Goal: Obtain resource: Download file/media

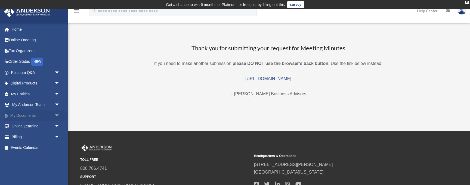
click at [55, 113] on span "arrow_drop_down" at bounding box center [59, 115] width 11 height 11
click at [32, 127] on link "Box" at bounding box center [38, 126] width 60 height 11
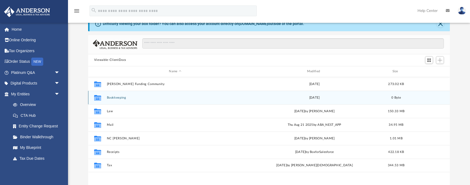
scroll to position [30, 0]
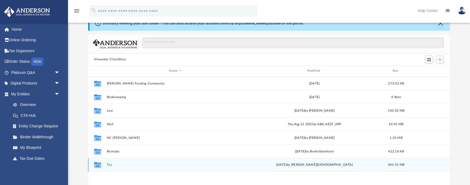
click at [115, 161] on div "Collaborated Folder Tax [DATE] by [PERSON_NAME] 344.53 MB" at bounding box center [268, 165] width 361 height 14
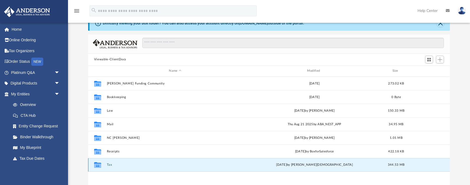
click at [110, 167] on div "Collaborated Folder Tax Fri Sep 19 2025 by Oshee Jain 344.53 MB" at bounding box center [268, 165] width 361 height 14
click at [110, 165] on button "Tax" at bounding box center [175, 165] width 137 height 4
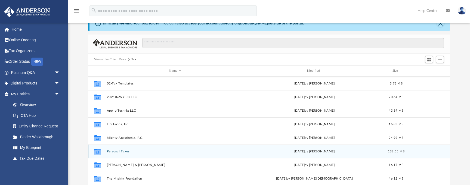
click at [123, 151] on button "Personal Taxes" at bounding box center [175, 152] width 137 height 4
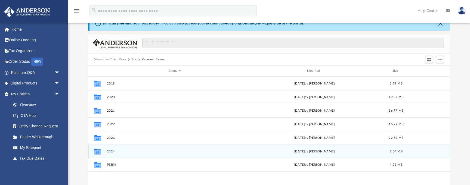
click at [112, 153] on div "Collaborated Folder 2024 Thu Mar 6 2025 by Jason Smith 7.04 MB" at bounding box center [268, 152] width 361 height 14
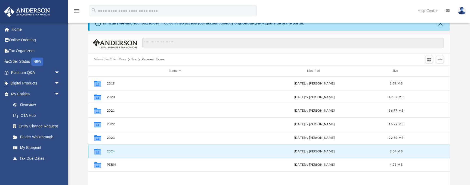
click at [111, 151] on button "2024" at bounding box center [175, 152] width 137 height 4
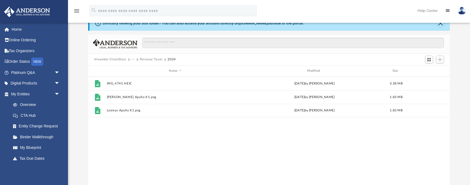
click at [147, 60] on button "Personal Taxes" at bounding box center [151, 59] width 23 height 5
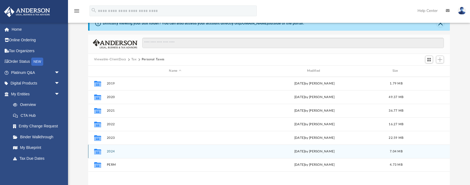
click at [111, 148] on div "Collaborated Folder 2024 Thu Mar 6 2025 by Jason Smith 7.04 MB" at bounding box center [268, 152] width 361 height 14
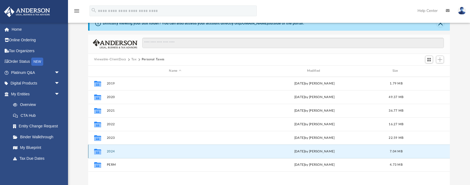
click at [110, 151] on button "2024" at bounding box center [175, 152] width 137 height 4
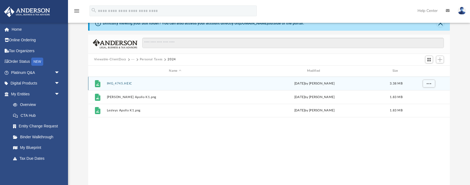
click at [125, 85] on button "IMG_4745.HEIC" at bounding box center [175, 84] width 137 height 4
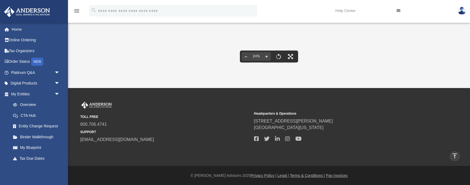
scroll to position [0, 0]
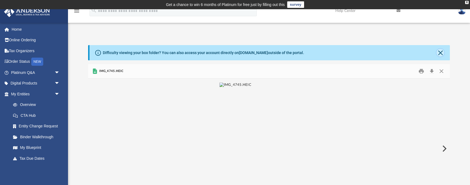
click at [440, 54] on button "Close" at bounding box center [440, 53] width 8 height 8
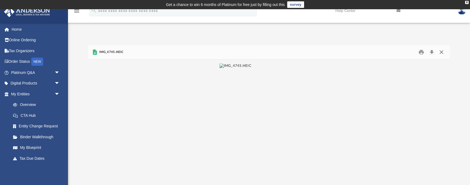
click at [440, 49] on button "Close" at bounding box center [441, 52] width 10 height 8
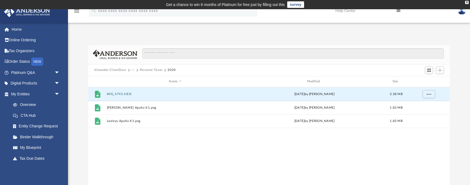
click at [141, 70] on button "Personal Taxes" at bounding box center [151, 70] width 23 height 5
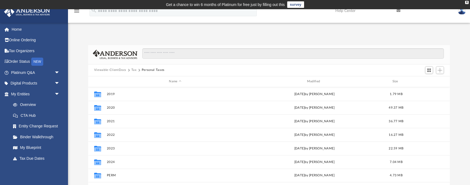
click at [142, 70] on button "Personal Taxes" at bounding box center [153, 70] width 23 height 5
click at [133, 70] on button "Tax" at bounding box center [133, 70] width 5 height 5
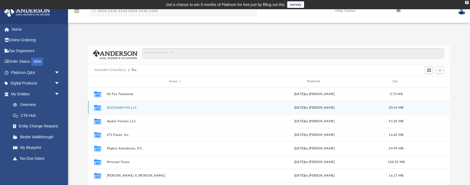
scroll to position [10, 0]
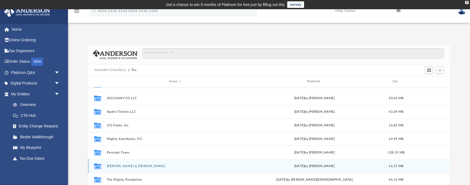
click at [136, 166] on button "Smith, Jason M. & Toennies, Lesley A." at bounding box center [175, 166] width 137 height 4
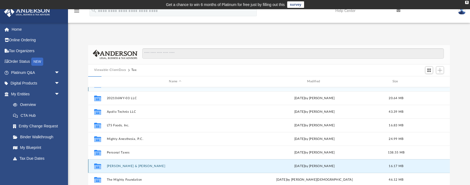
scroll to position [0, 0]
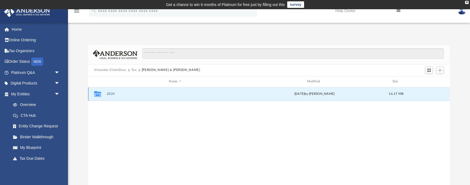
click at [107, 92] on button "2024" at bounding box center [175, 94] width 137 height 4
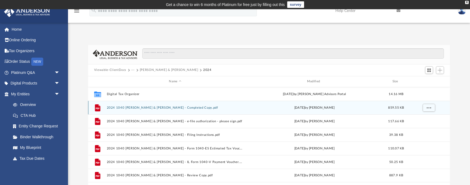
click at [133, 105] on div "File 2024 1040 Smith, Jason M. & Toennies, Lesley A. - Completed Copy.pdf Thu A…" at bounding box center [268, 108] width 361 height 14
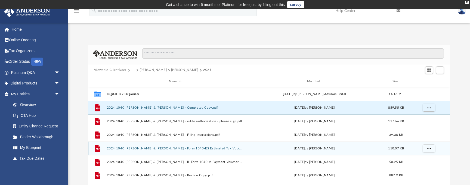
click at [155, 149] on button "2024 1040 Smith, Jason M. & Toennies, Lesley A. - Form 1040-ES Estimated Tax Vo…" at bounding box center [175, 149] width 137 height 4
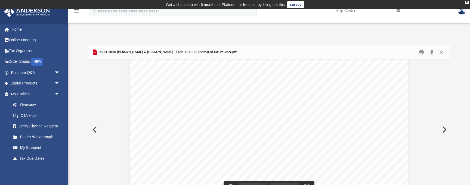
scroll to position [1640, 0]
click at [441, 52] on button "Close" at bounding box center [441, 52] width 10 height 8
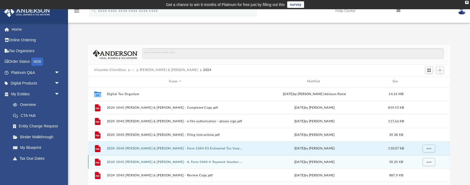
click at [230, 161] on button "2024 1040 Smith, Jason M. & Toennies, Lesley A. - IL Form 1040-V Payment Vouche…" at bounding box center [175, 162] width 137 height 4
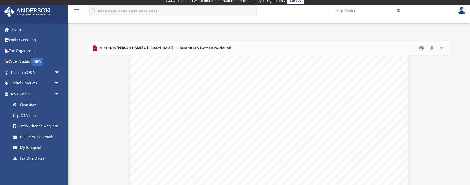
scroll to position [0, 0]
click at [440, 49] on button "Close" at bounding box center [441, 48] width 10 height 8
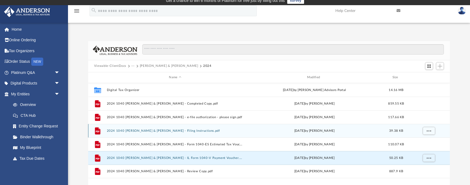
click at [199, 132] on div "File 2024 1040 Smith, Jason M. & Toennies, Lesley A. - Filing Instructions.pdf …" at bounding box center [268, 131] width 361 height 14
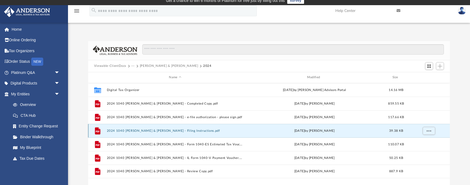
click at [199, 129] on button "2024 1040 Smith, Jason M. & Toennies, Lesley A. - Filing Instructions.pdf" at bounding box center [175, 131] width 137 height 4
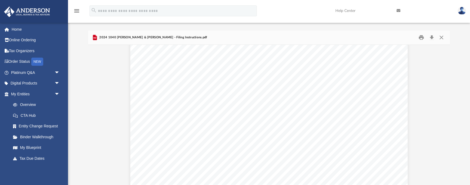
scroll to position [481, 0]
